Goal: Find specific page/section: Find specific page/section

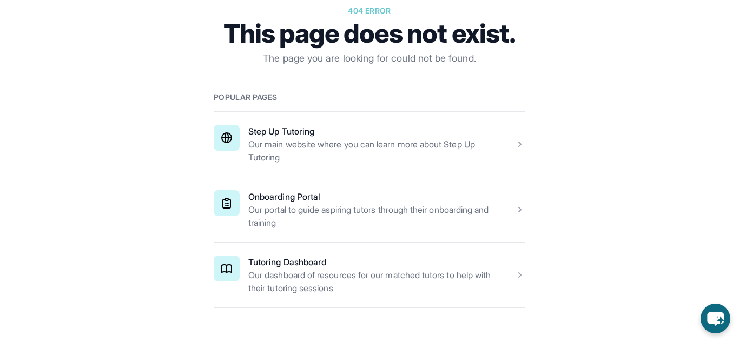
scroll to position [159, 0]
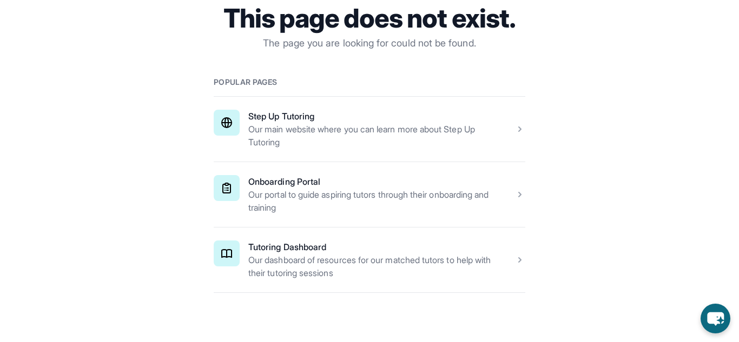
click at [309, 254] on span at bounding box center [370, 260] width 312 height 65
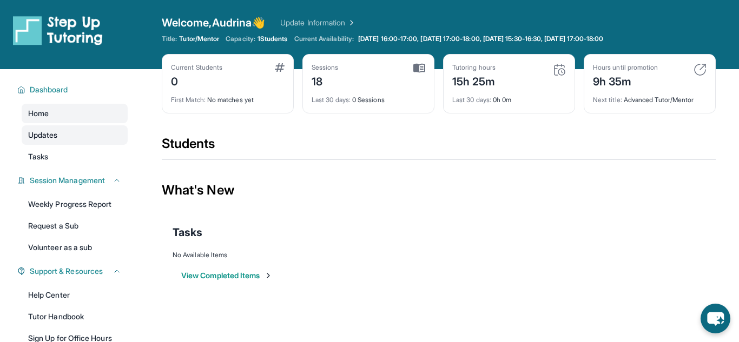
click at [107, 133] on link "Updates" at bounding box center [75, 135] width 106 height 19
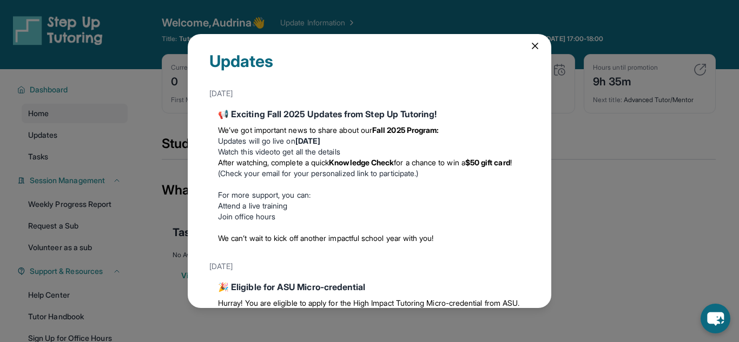
scroll to position [2, 0]
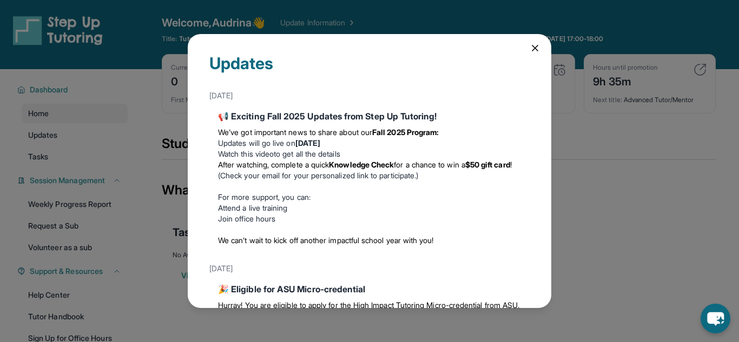
click at [525, 55] on div "Updates" at bounding box center [369, 70] width 320 height 32
click at [532, 49] on icon at bounding box center [535, 48] width 11 height 11
